Goal: Task Accomplishment & Management: Use online tool/utility

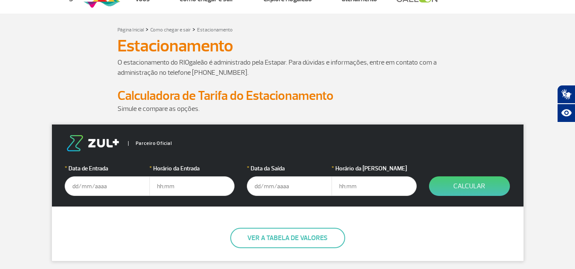
scroll to position [85, 0]
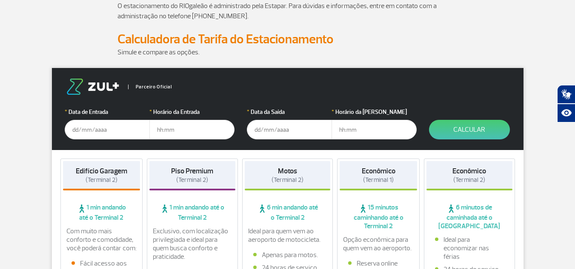
click at [117, 126] on input "text" at bounding box center [107, 130] width 85 height 20
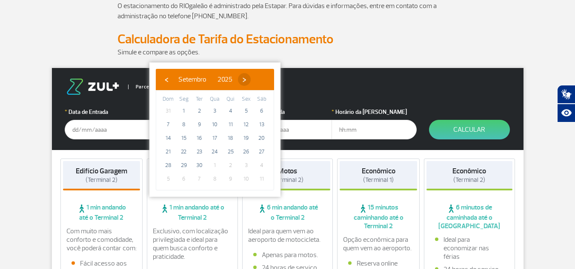
click at [251, 77] on span "›" at bounding box center [244, 79] width 13 height 13
click at [245, 114] on span "3" at bounding box center [246, 111] width 14 height 14
type input "03/10/2025"
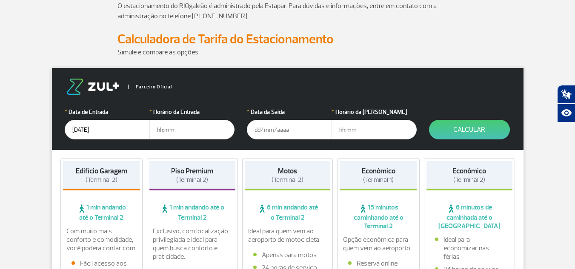
click at [184, 134] on input "text" at bounding box center [191, 130] width 85 height 20
type input "05:00"
click at [262, 129] on input "text" at bounding box center [289, 130] width 85 height 20
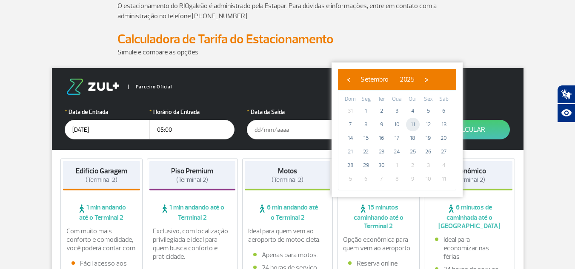
click at [412, 126] on span "11" at bounding box center [413, 125] width 14 height 14
type input "11/09/2025"
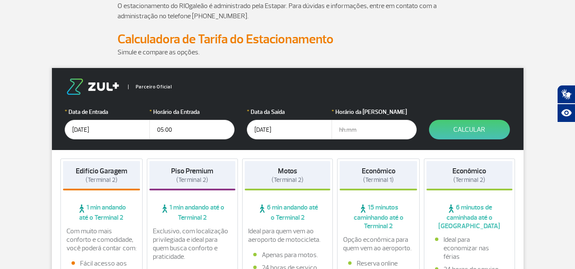
click at [357, 134] on input "text" at bounding box center [373, 130] width 85 height 20
type input "13:00"
click at [444, 120] on button "Calcular" at bounding box center [469, 130] width 81 height 20
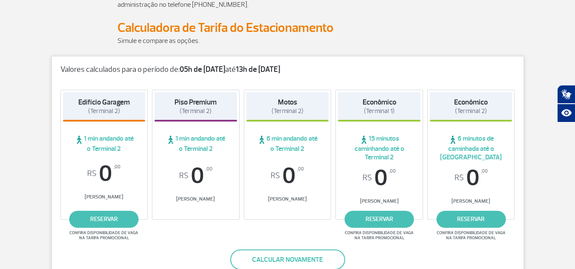
scroll to position [43, 0]
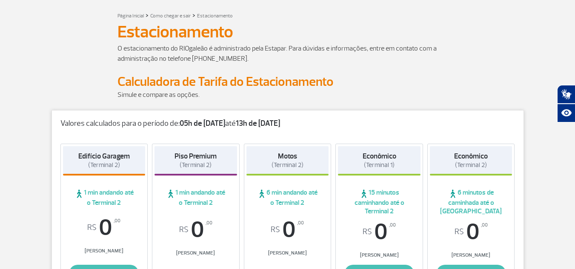
click at [280, 123] on strong "13h de 11/09/25" at bounding box center [258, 124] width 44 height 10
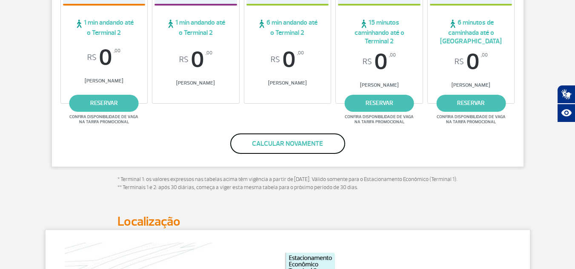
click at [280, 148] on button "Calcular novamente" at bounding box center [287, 144] width 115 height 20
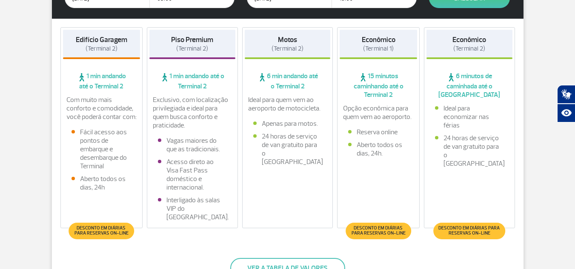
scroll to position [57, 0]
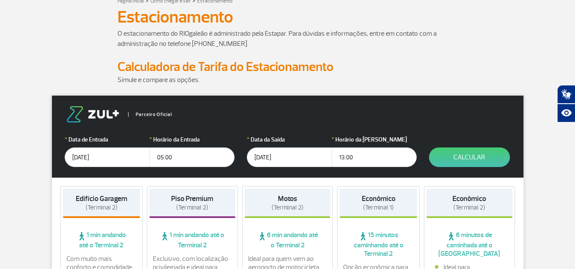
click at [274, 157] on input "11/09/2025" at bounding box center [289, 158] width 85 height 20
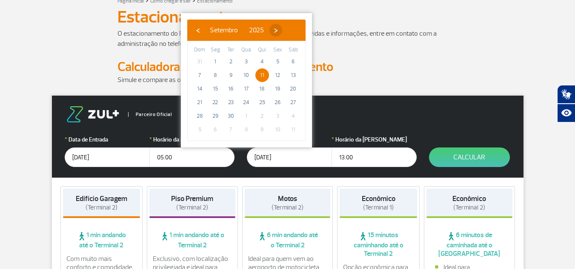
click at [282, 32] on span "›" at bounding box center [275, 30] width 13 height 13
click at [288, 76] on span "11" at bounding box center [293, 75] width 14 height 14
type input "11/10/2025"
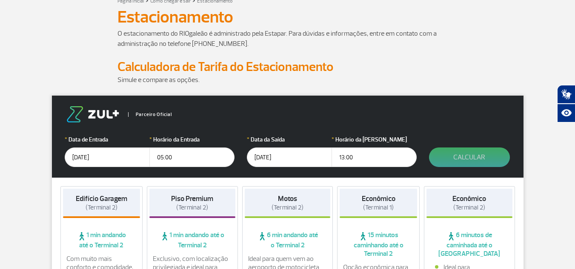
click at [448, 153] on button "Calcular" at bounding box center [469, 158] width 81 height 20
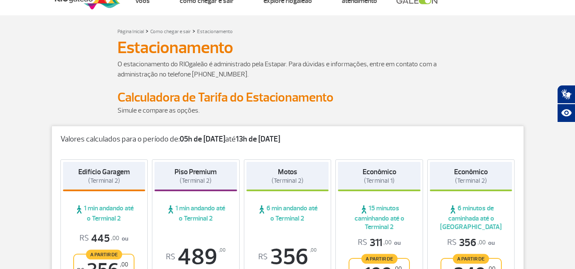
scroll to position [0, 0]
